Goal: Task Accomplishment & Management: Manage account settings

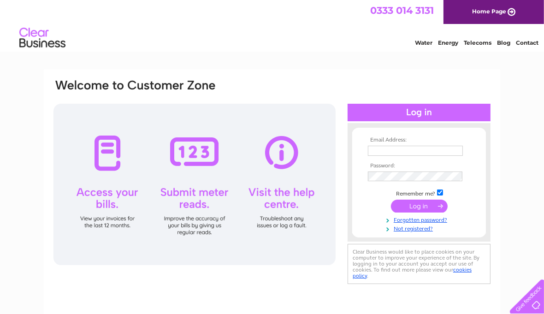
type input "marysneddon@gilded-lily.org.uk"
click at [414, 205] on input "submit" at bounding box center [419, 205] width 57 height 13
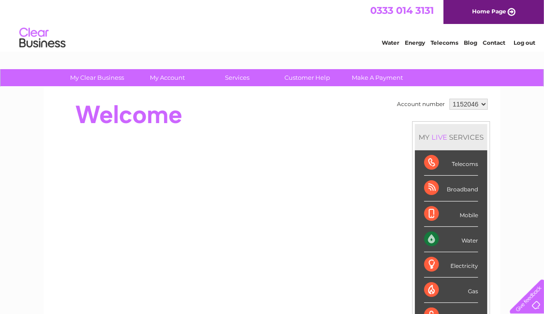
click at [435, 234] on div "Water" at bounding box center [451, 239] width 54 height 25
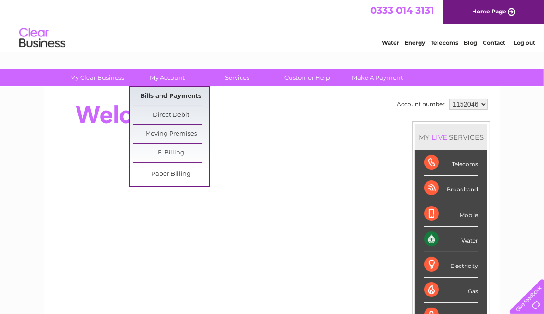
click at [154, 95] on link "Bills and Payments" at bounding box center [171, 96] width 76 height 18
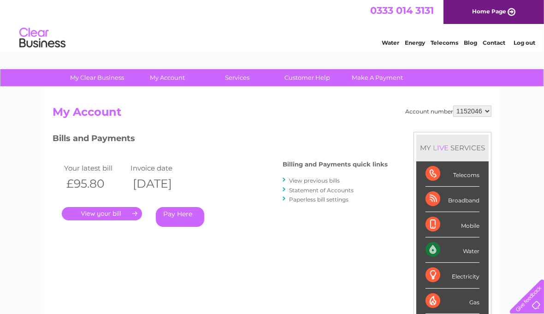
click at [112, 211] on link "." at bounding box center [102, 213] width 80 height 13
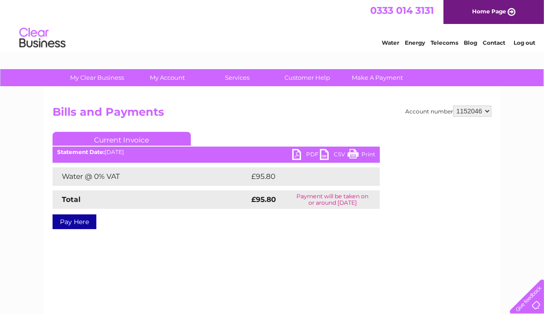
click at [304, 152] on link "PDF" at bounding box center [306, 155] width 28 height 13
click at [296, 152] on link "PDF" at bounding box center [306, 155] width 28 height 13
